Goal: Task Accomplishment & Management: Manage account settings

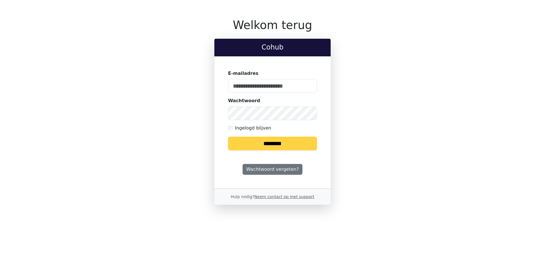
type input "**********"
click at [278, 144] on input "********" at bounding box center [272, 144] width 89 height 14
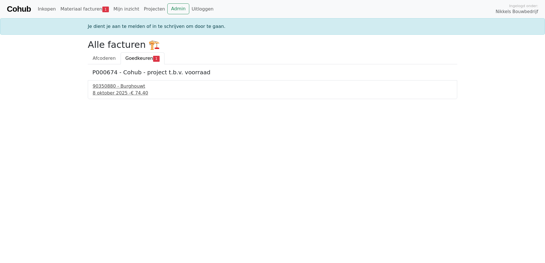
click at [118, 86] on div "90350880 - Burghouwt" at bounding box center [273, 86] width 360 height 7
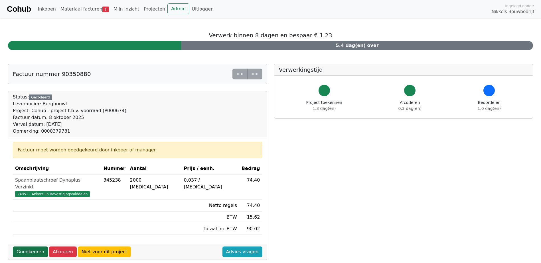
click at [29, 247] on link "Goedkeuren" at bounding box center [30, 252] width 35 height 11
